Goal: Obtain resource: Obtain resource

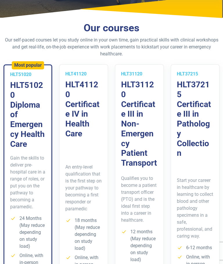
click at [142, 143] on h3 "HLT31120 Certificate III in Non-Emergency Patient Transport" at bounding box center [139, 124] width 37 height 88
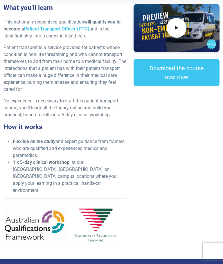
scroll to position [173, 0]
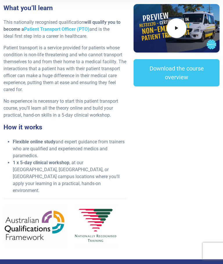
click at [199, 76] on link "Download the course overview" at bounding box center [177, 72] width 86 height 27
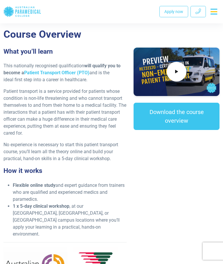
scroll to position [0, 0]
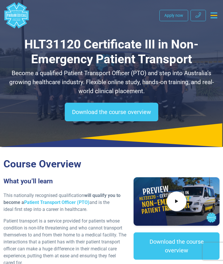
click at [133, 111] on link "Download the course overview" at bounding box center [112, 112] width 94 height 19
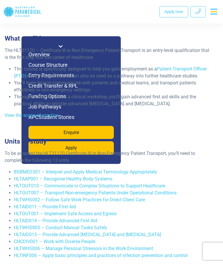
scroll to position [1074, 0]
click at [48, 66] on li "This course is specifically designed to help you gain employment as a Patient T…" at bounding box center [114, 73] width 200 height 14
click at [45, 66] on li "This course is specifically designed to help you gain employment as a Patient T…" at bounding box center [114, 73] width 200 height 14
click at [53, 80] on li "You’ll learn how to communicate with patients and medical teams, and transport …" at bounding box center [114, 87] width 200 height 14
click at [66, 94] on li "Through online study and a clinical workshop, you’ll gain advanced first aid sk…" at bounding box center [114, 101] width 200 height 14
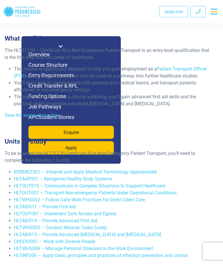
click at [75, 88] on div "The HLT31120 – Certificate III in Non-Emergency Patient Transport is an entry-l…" at bounding box center [109, 85] width 216 height 77
click at [67, 101] on div "The HLT31120 – Certificate III in Non-Emergency Patient Transport is an entry-l…" at bounding box center [109, 85] width 216 height 77
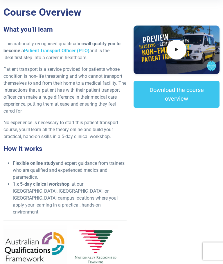
scroll to position [0, 0]
